Goal: Task Accomplishment & Management: Complete application form

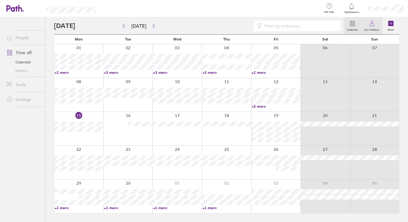
click at [370, 26] on icon at bounding box center [371, 23] width 6 height 6
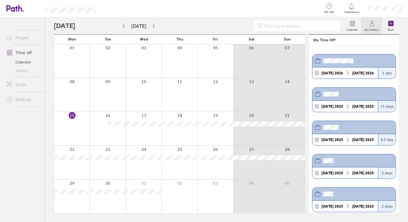
click at [22, 51] on link "Time off" at bounding box center [23, 52] width 43 height 11
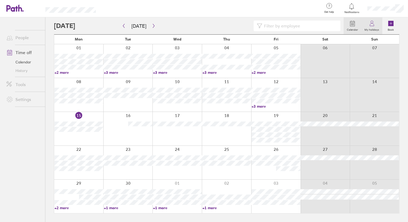
click at [373, 27] on label "My holidays" at bounding box center [371, 29] width 21 height 5
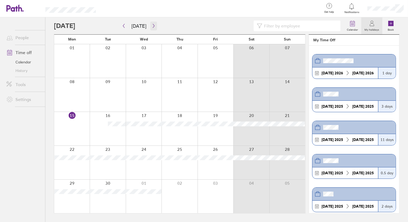
click at [152, 26] on icon "button" at bounding box center [154, 26] width 4 height 4
click at [152, 27] on icon "button" at bounding box center [154, 26] width 4 height 4
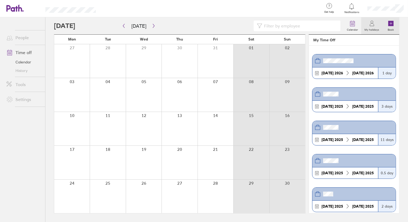
click at [391, 25] on icon at bounding box center [390, 23] width 5 height 5
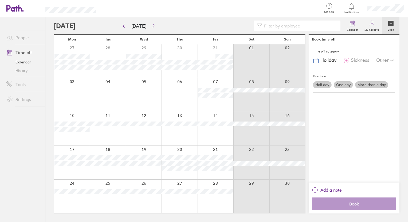
click at [342, 86] on label "One day" at bounding box center [343, 84] width 19 height 7
click at [0, 0] on input "One day" at bounding box center [0, 0] width 0 height 0
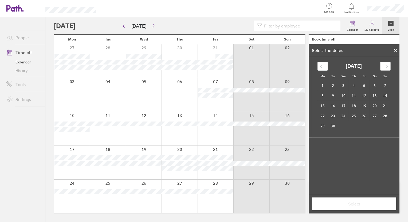
click at [383, 65] on icon "Move forward to switch to the next month." at bounding box center [385, 66] width 5 height 5
click at [364, 85] on td "5" at bounding box center [364, 86] width 10 height 10
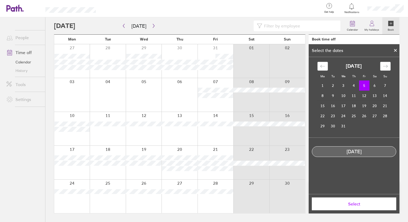
click at [355, 203] on span "Select" at bounding box center [353, 204] width 77 height 5
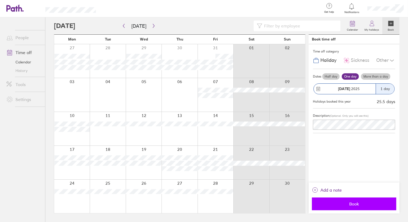
click at [363, 203] on span "Book" at bounding box center [353, 204] width 77 height 5
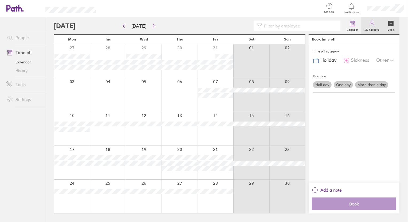
click at [373, 24] on icon at bounding box center [371, 23] width 6 height 6
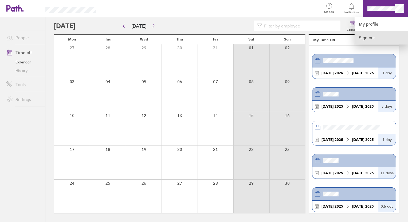
click at [365, 37] on link "Sign out" at bounding box center [380, 37] width 53 height 13
